Goal: Information Seeking & Learning: Understand process/instructions

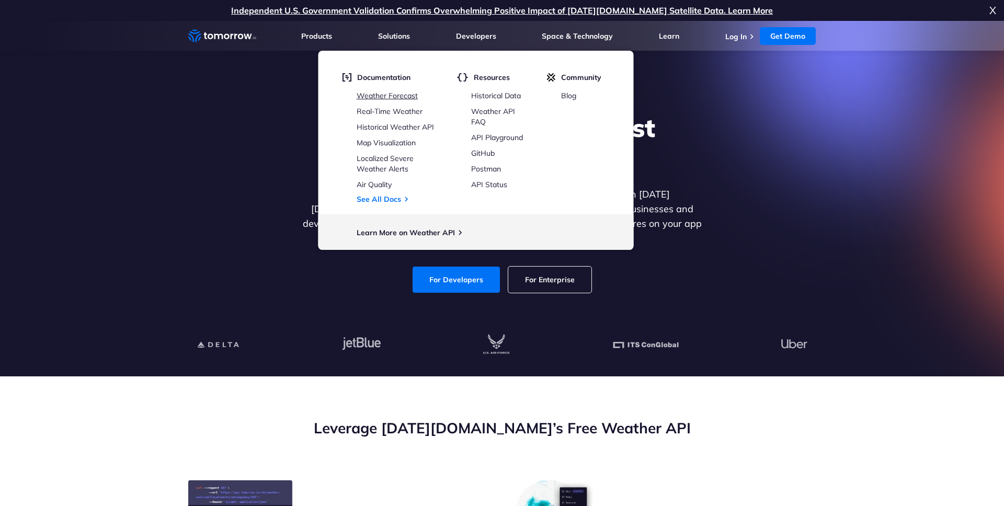
click at [387, 97] on link "Weather Forecast" at bounding box center [387, 95] width 61 height 9
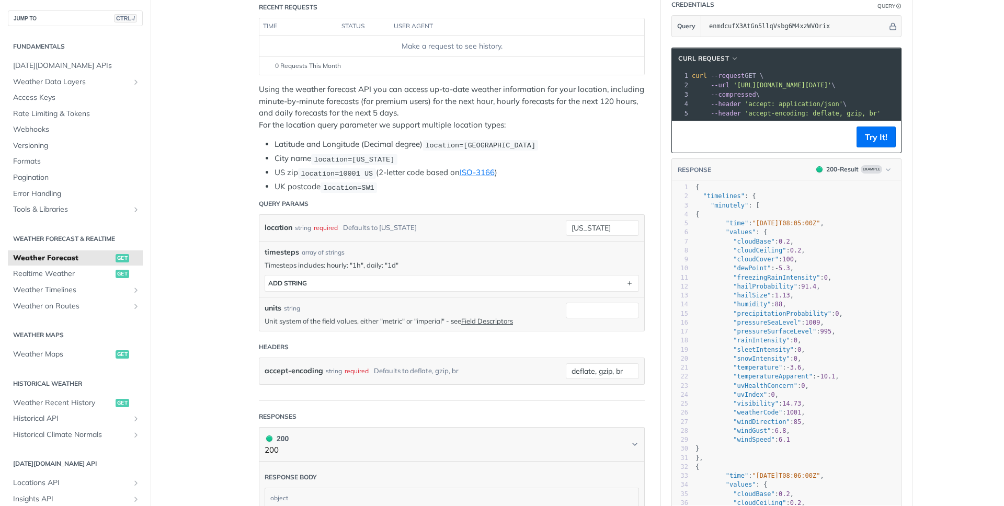
click at [442, 199] on header "Query Params" at bounding box center [452, 204] width 386 height 21
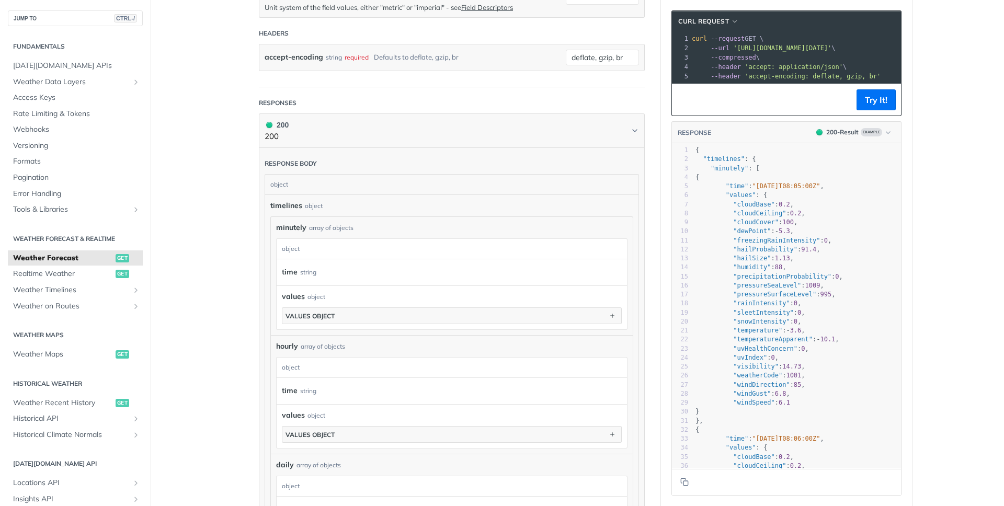
scroll to position [126, 0]
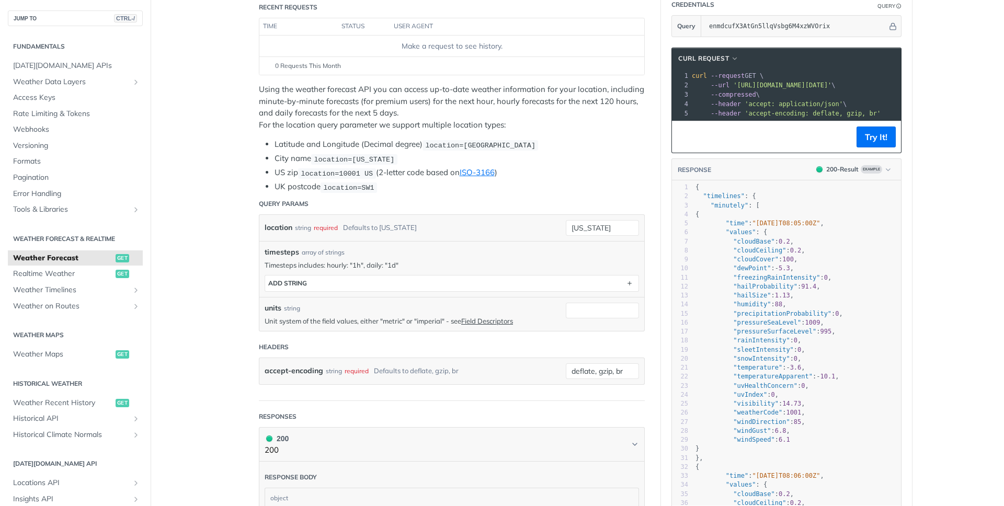
click at [435, 250] on div "timesteps array of strings" at bounding box center [452, 252] width 375 height 11
click at [435, 229] on div "location string required Defaults to new york" at bounding box center [413, 228] width 296 height 16
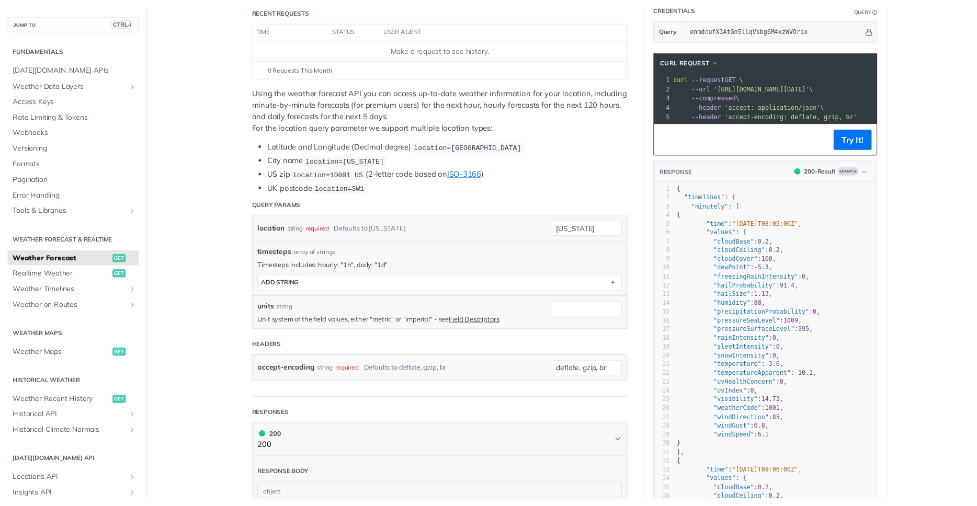
scroll to position [314, 0]
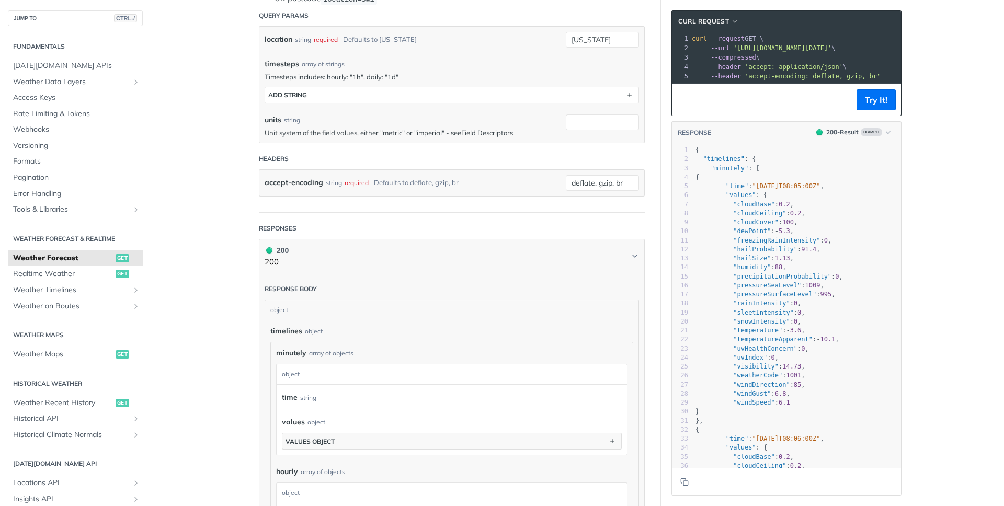
click at [446, 154] on header "Headers" at bounding box center [452, 159] width 386 height 21
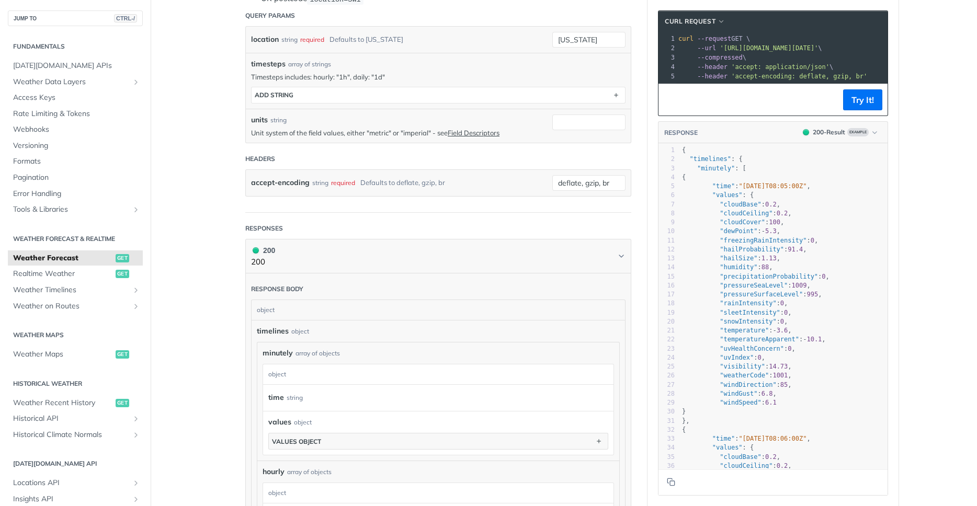
click at [472, 324] on div "timelines object minutely array of objects minutely object time string values o…" at bounding box center [439, 512] width 374 height 383
drag, startPoint x: 510, startPoint y: 331, endPoint x: 500, endPoint y: 324, distance: 11.8
click at [509, 331] on div "timelines object" at bounding box center [438, 331] width 363 height 11
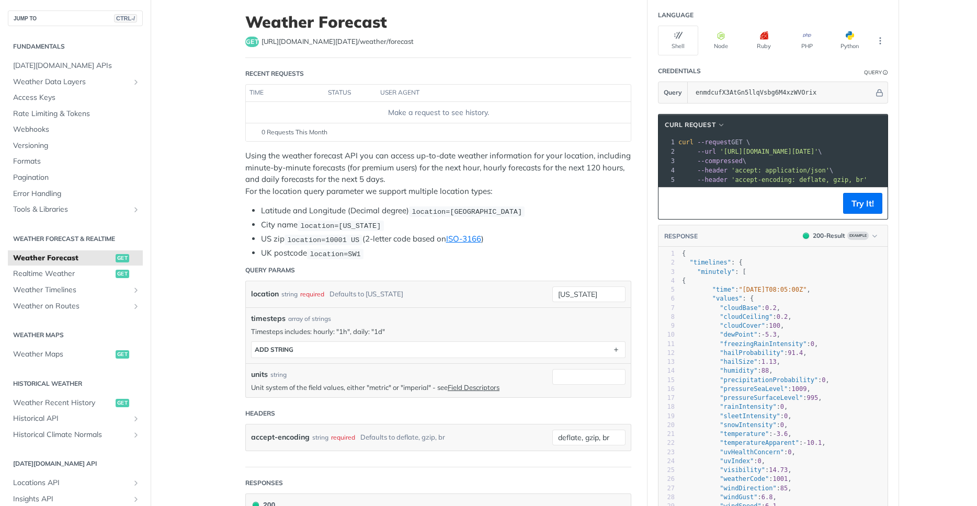
scroll to position [63, 0]
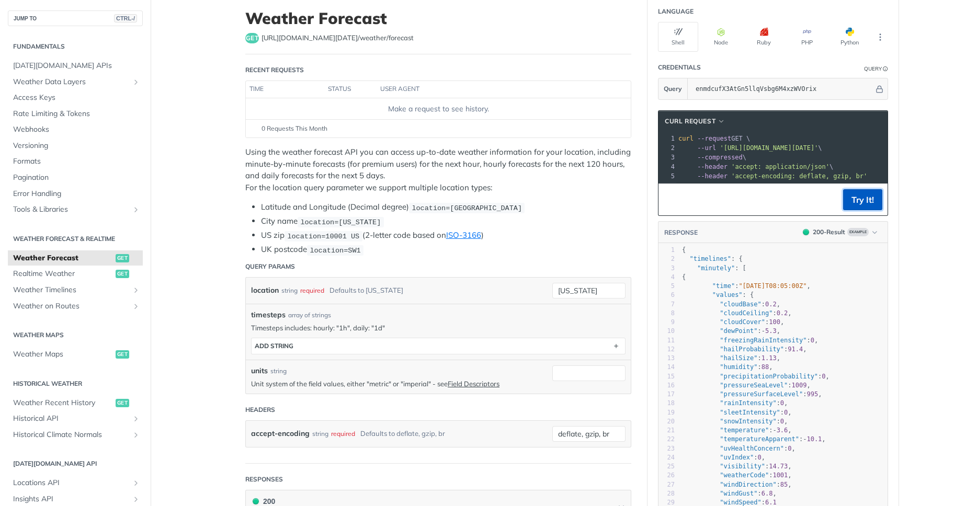
click at [866, 197] on button "Try It!" at bounding box center [862, 199] width 39 height 21
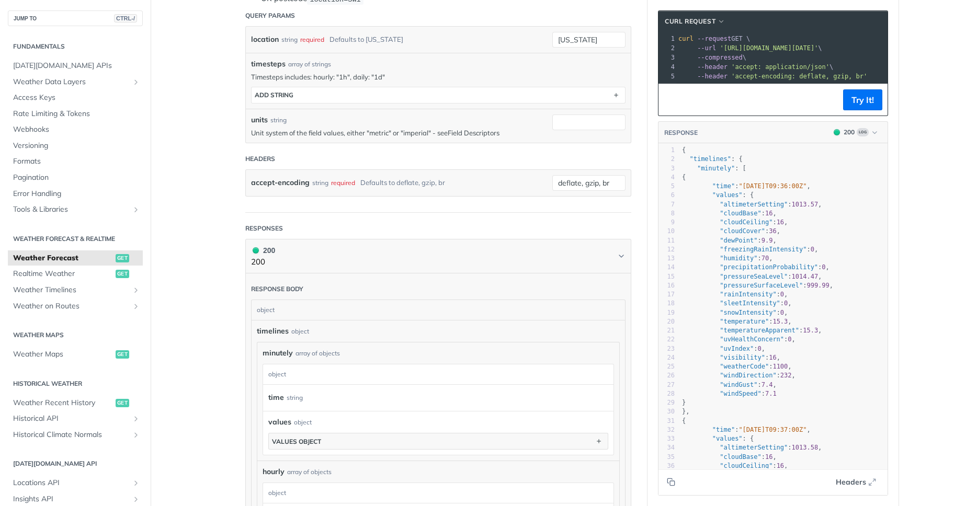
scroll to position [251, 0]
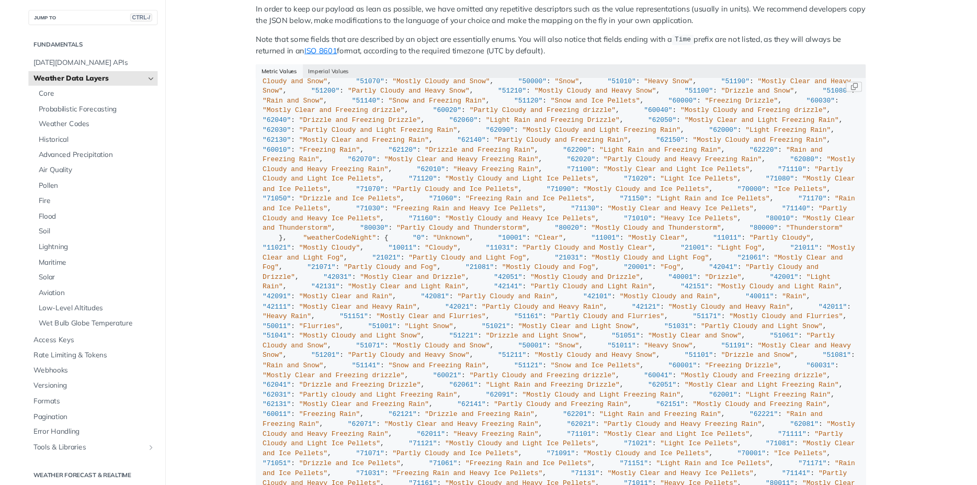
scroll to position [3469, 0]
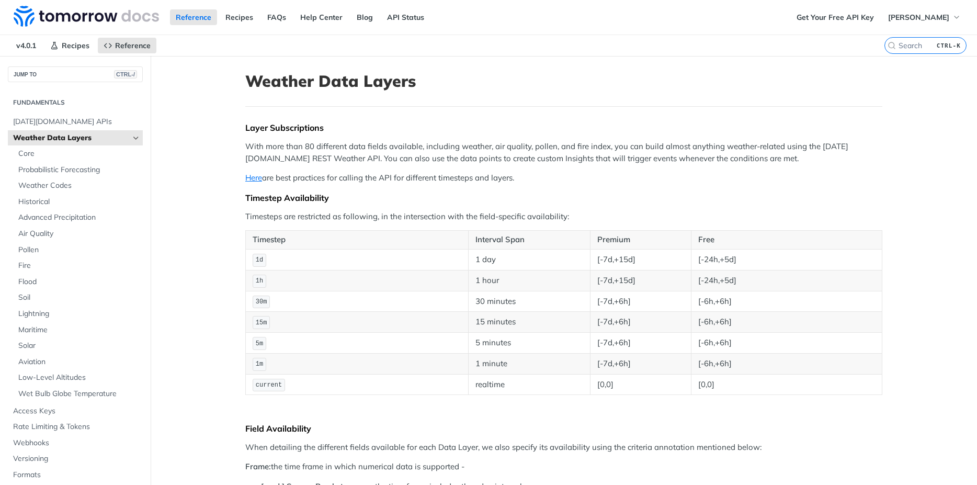
scroll to position [1048, 0]
